Goal: Task Accomplishment & Management: Manage account settings

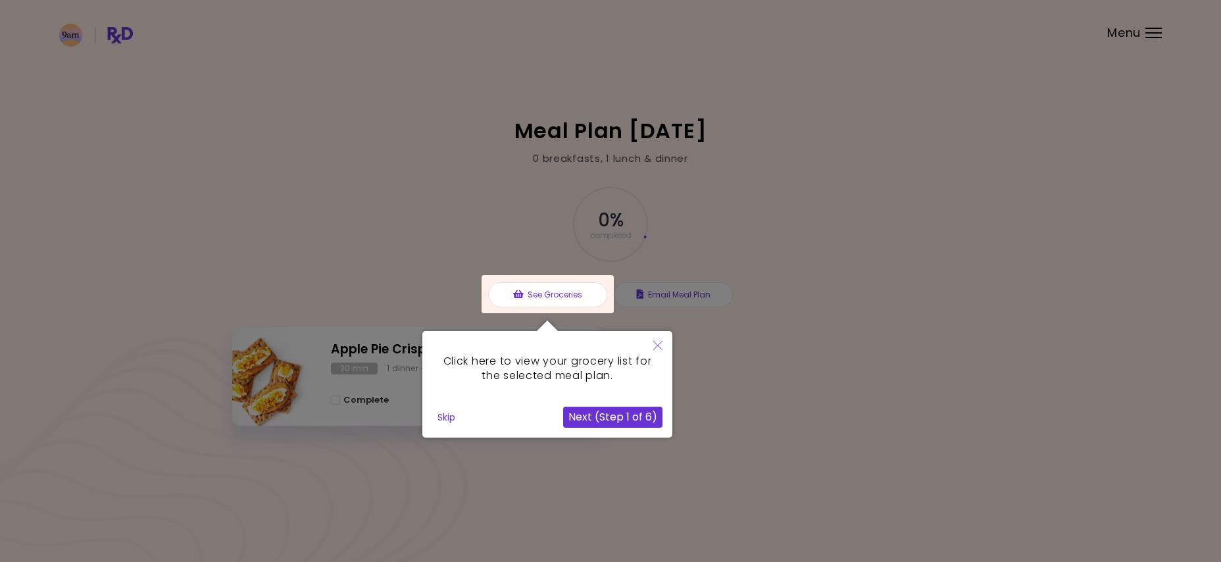
click at [656, 344] on icon "Close" at bounding box center [657, 345] width 9 height 9
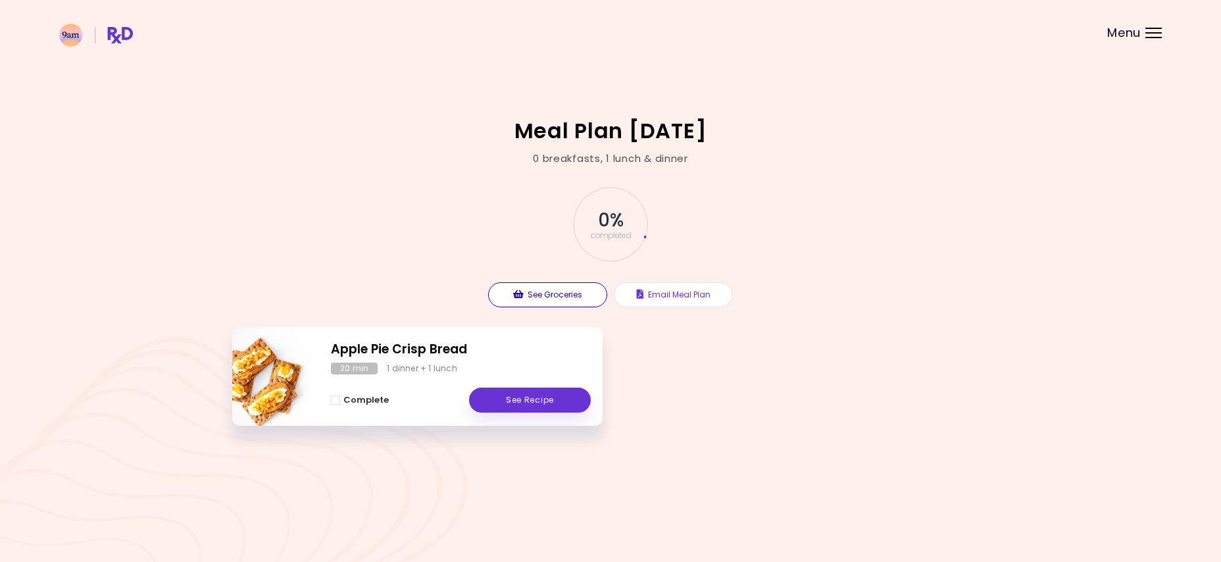
click at [549, 295] on button "See Groceries" at bounding box center [547, 294] width 119 height 25
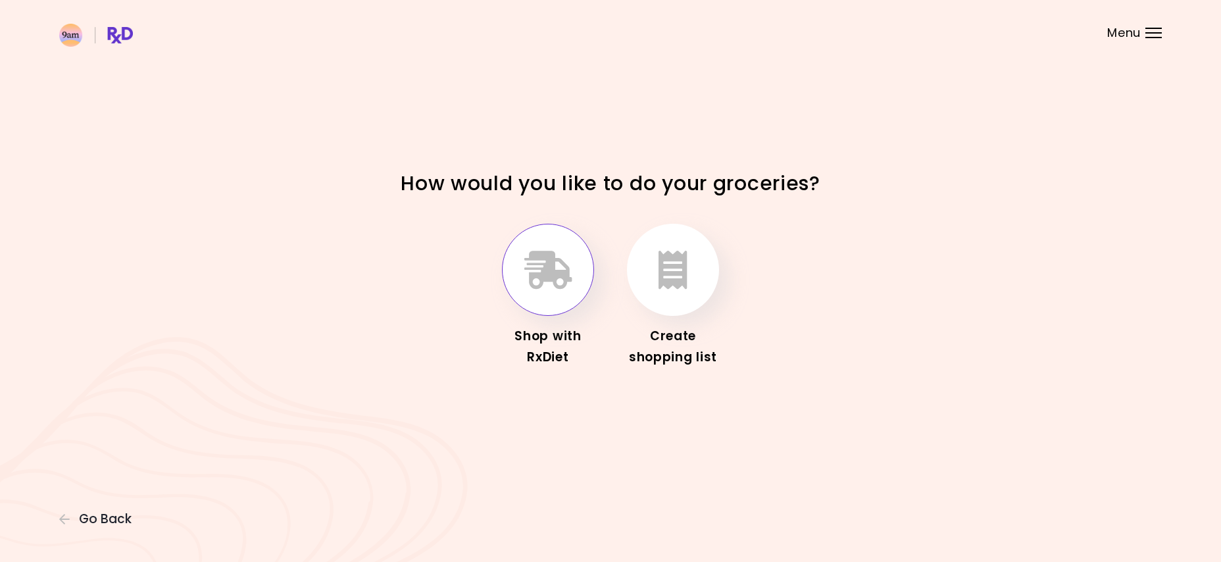
click at [549, 296] on button "button" at bounding box center [548, 270] width 92 height 92
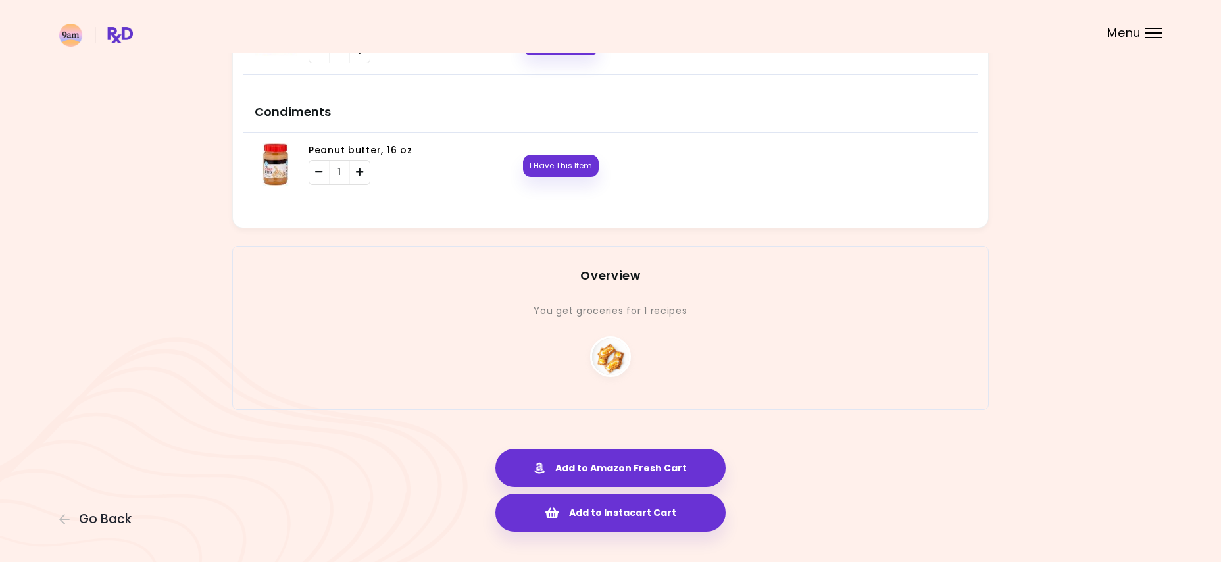
scroll to position [647, 0]
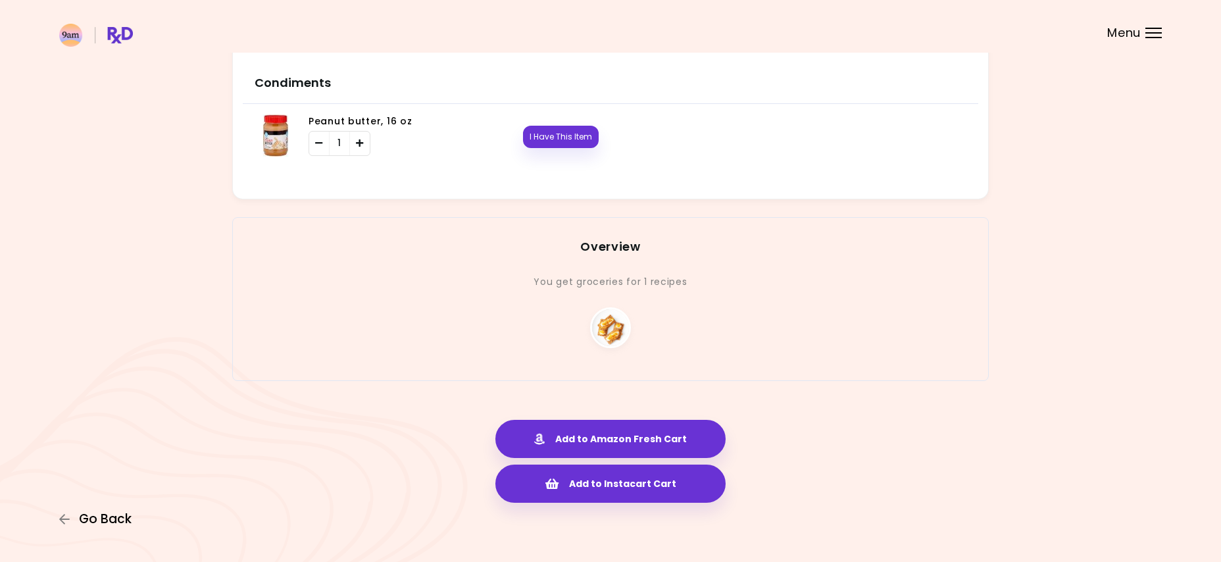
click at [98, 516] on span "Go Back" at bounding box center [105, 519] width 53 height 14
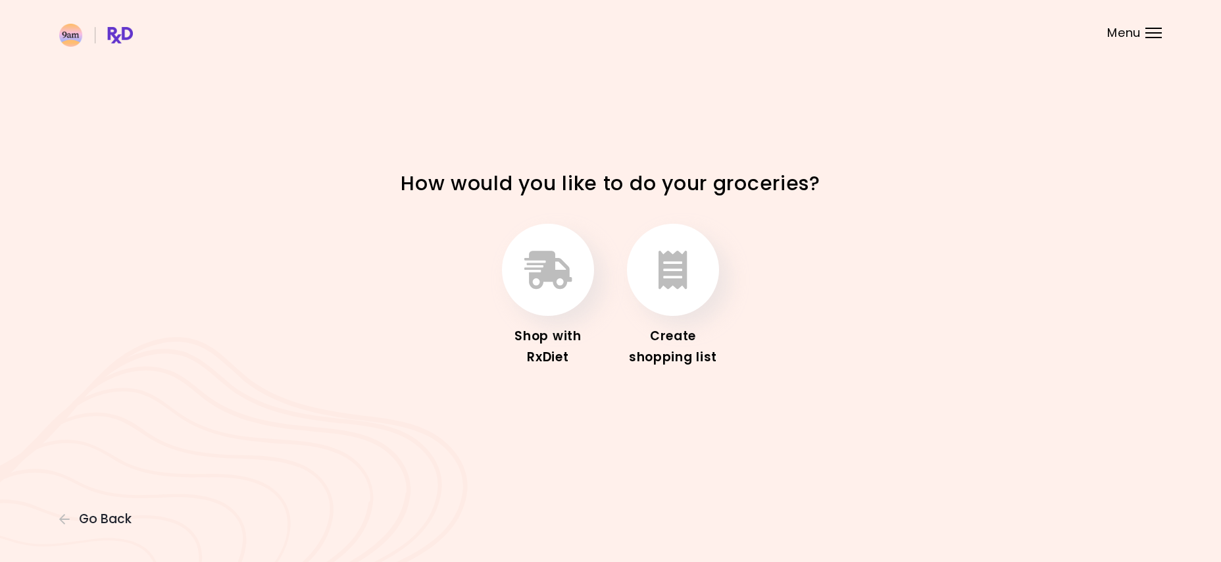
click at [1148, 33] on div at bounding box center [1153, 32] width 16 height 1
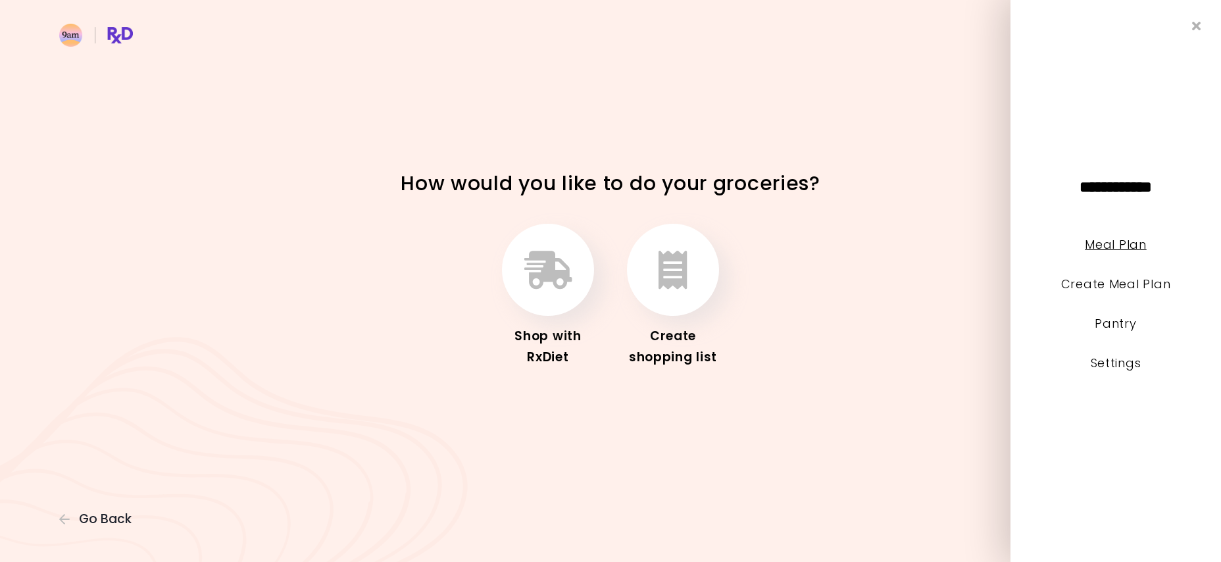
click at [1137, 241] on link "Meal Plan" at bounding box center [1115, 244] width 61 height 16
